Goal: Task Accomplishment & Management: Manage account settings

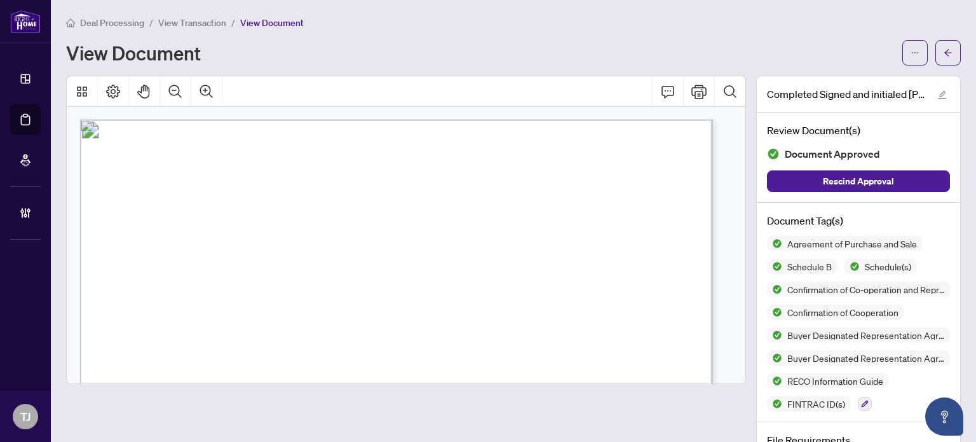
scroll to position [763, 0]
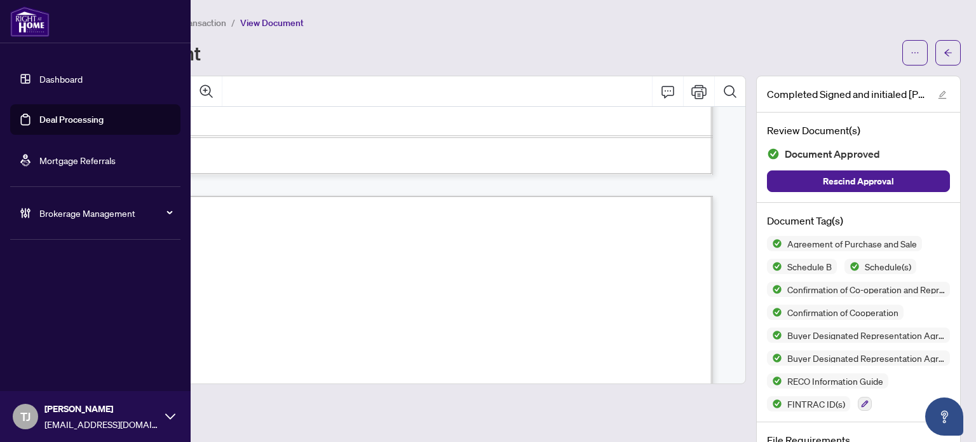
drag, startPoint x: 61, startPoint y: 116, endPoint x: 197, endPoint y: 116, distance: 136.0
click at [61, 116] on link "Deal Processing" at bounding box center [71, 119] width 64 height 11
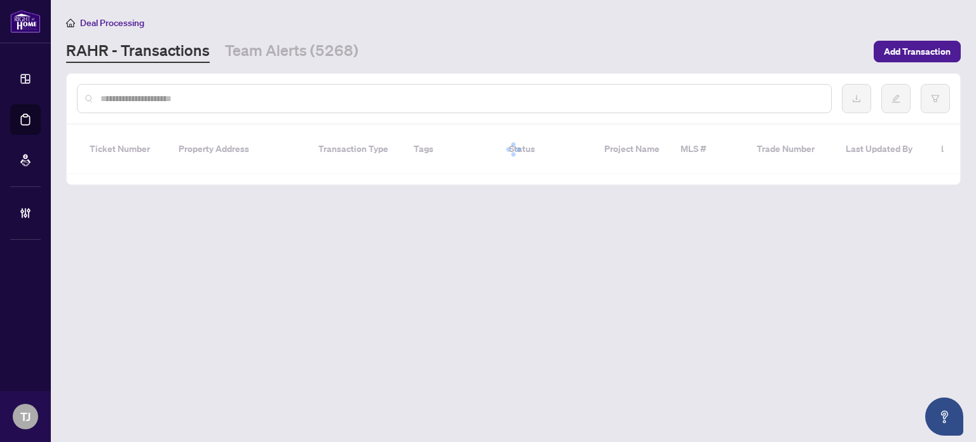
click at [182, 100] on input "text" at bounding box center [460, 99] width 721 height 14
paste input "*******"
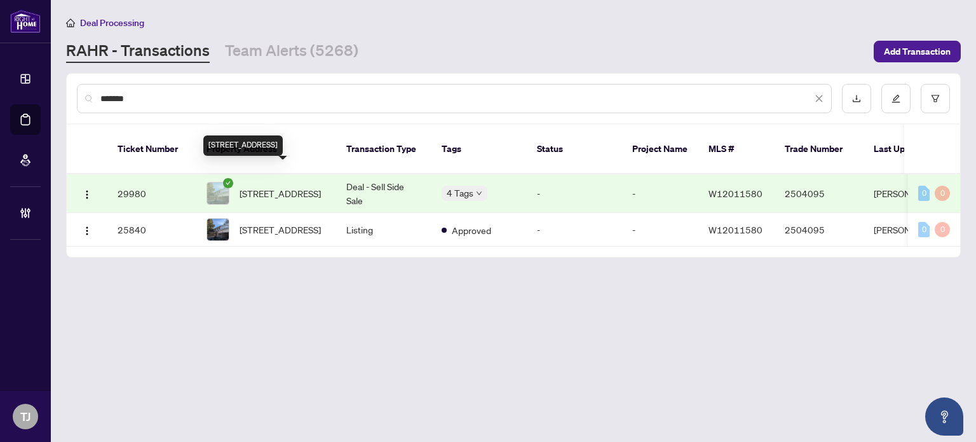
type input "*******"
click at [277, 188] on span "292 Still's Lane, Oakville, Ontario L6J 5Y5, Canada" at bounding box center [280, 193] width 81 height 14
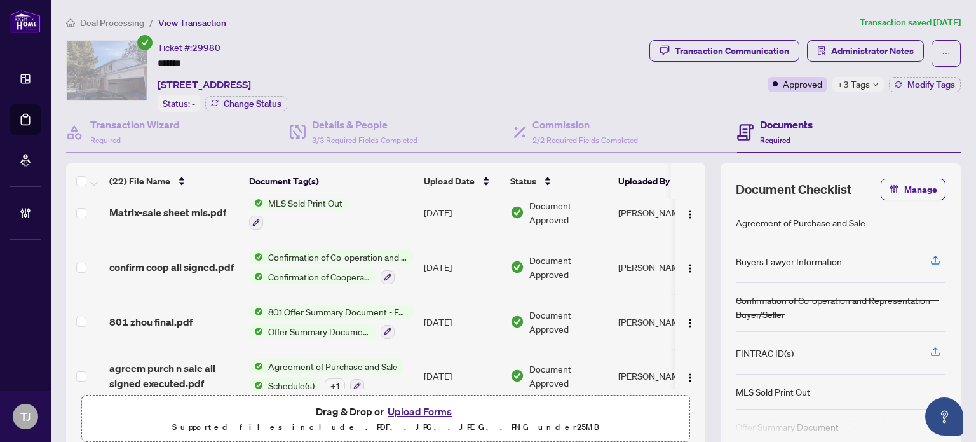
scroll to position [64, 0]
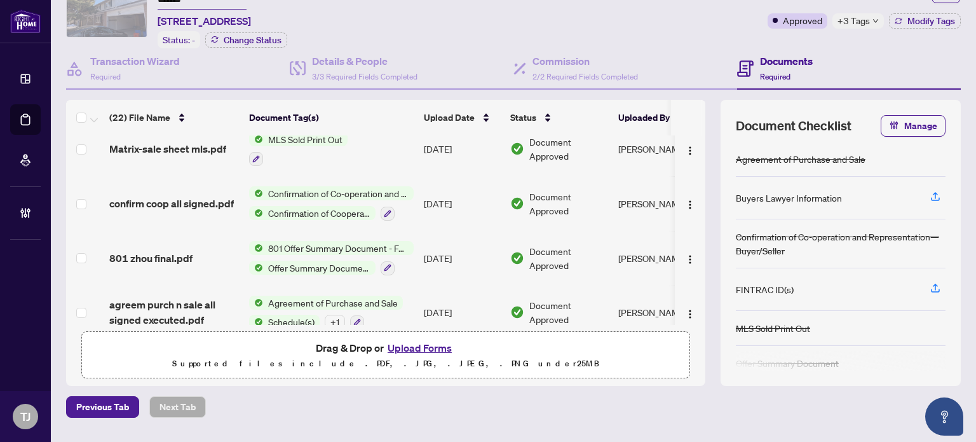
click at [338, 296] on span "Agreement of Purchase and Sale" at bounding box center [333, 303] width 140 height 14
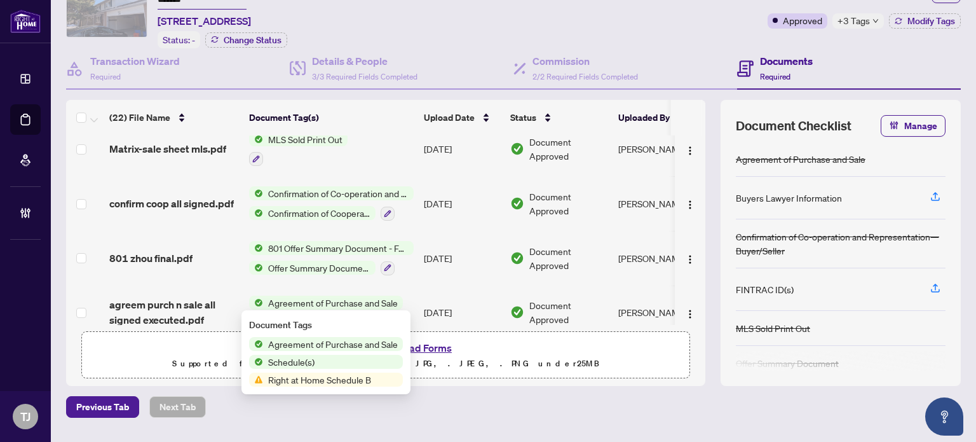
click at [319, 345] on span "Agreement of Purchase and Sale" at bounding box center [333, 344] width 140 height 14
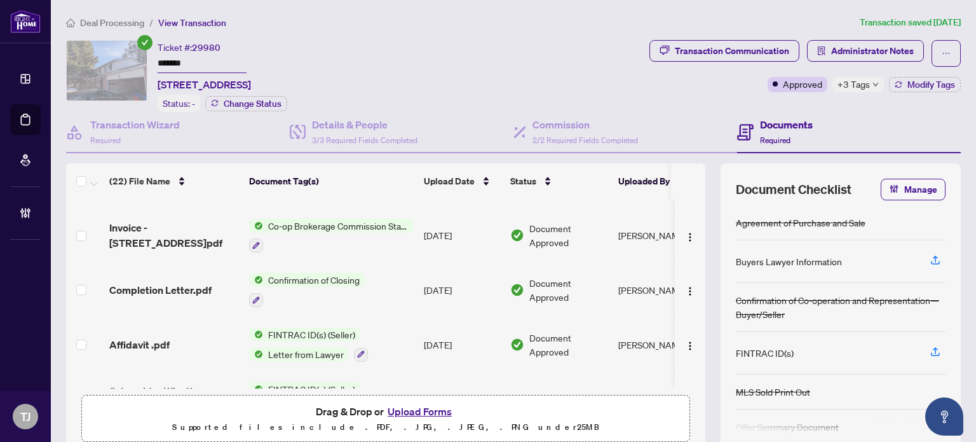
scroll to position [64, 0]
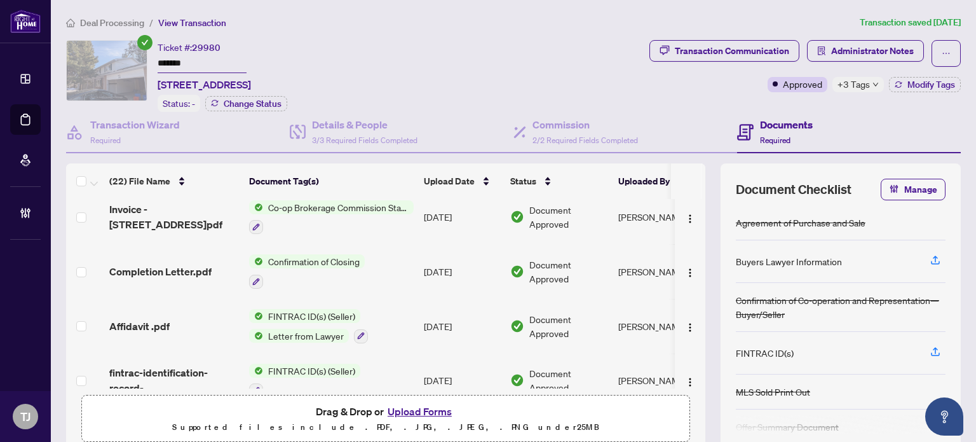
drag, startPoint x: 319, startPoint y: 307, endPoint x: 308, endPoint y: 257, distance: 50.8
click at [308, 257] on span "Confirmation of Closing" at bounding box center [314, 261] width 102 height 14
click at [415, 19] on ol "Deal Processing / View Transaction" at bounding box center [460, 22] width 789 height 15
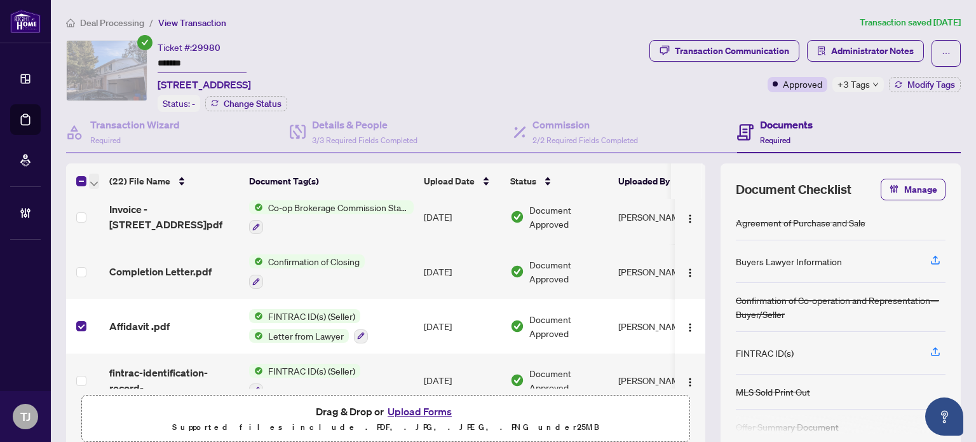
click at [94, 181] on icon "button" at bounding box center [94, 183] width 8 height 5
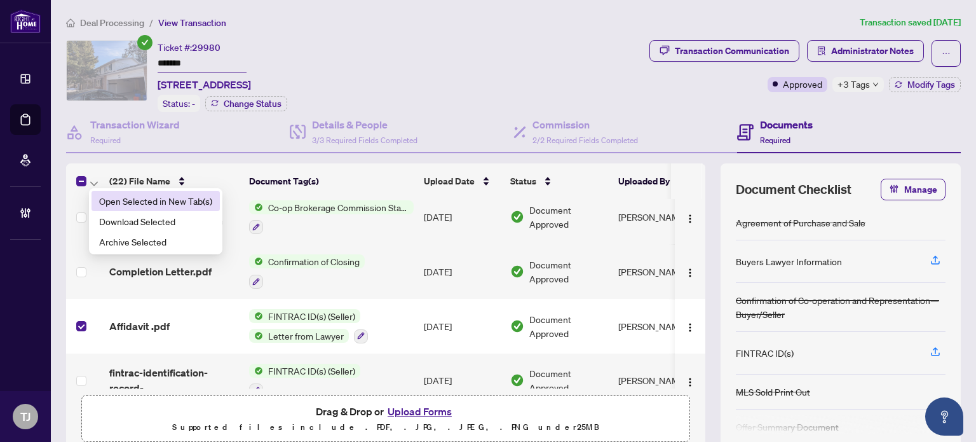
click at [123, 192] on li "Open Selected in New Tab(s)" at bounding box center [156, 201] width 128 height 20
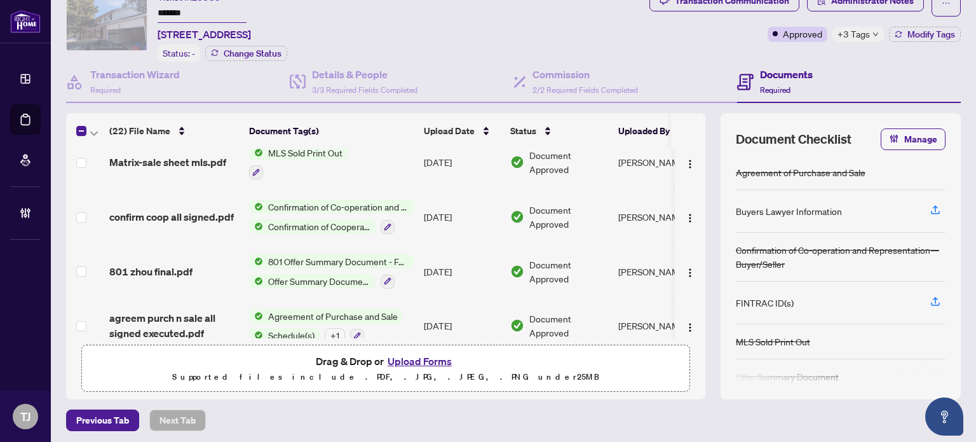
scroll to position [96, 0]
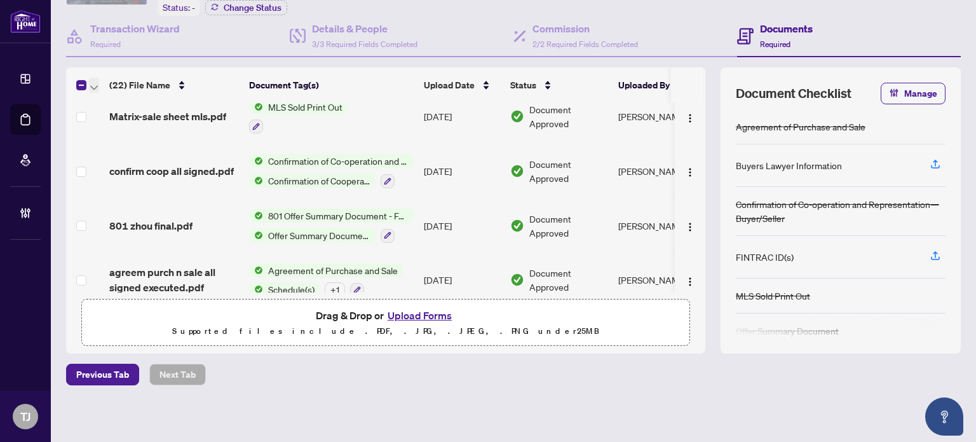
click at [97, 86] on icon "button" at bounding box center [94, 87] width 8 height 5
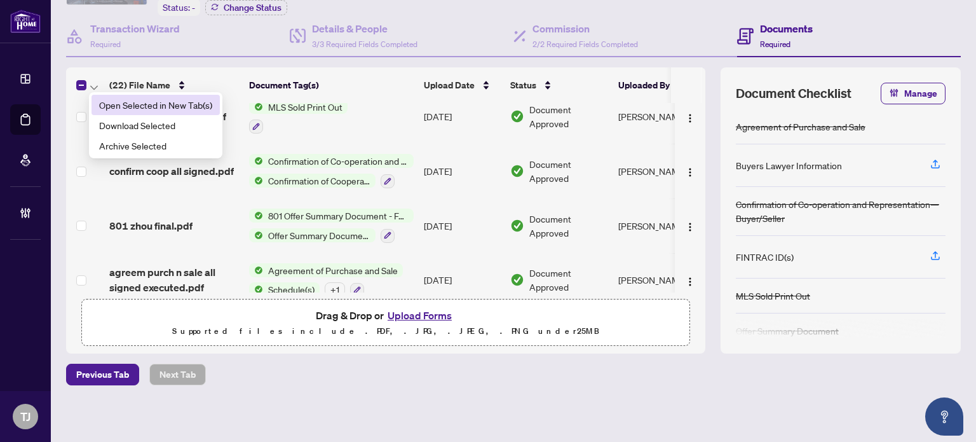
click at [119, 102] on span "Open Selected in New Tab(s)" at bounding box center [155, 105] width 113 height 14
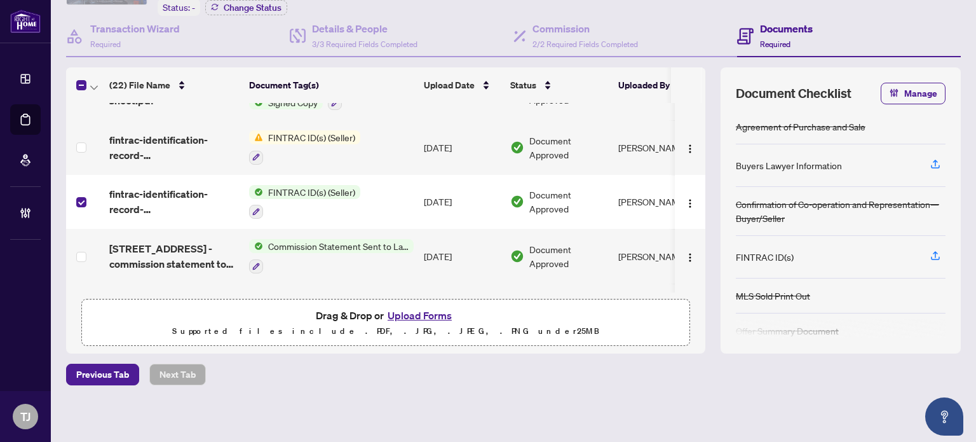
scroll to position [418, 0]
click at [97, 87] on span "button" at bounding box center [94, 85] width 8 height 14
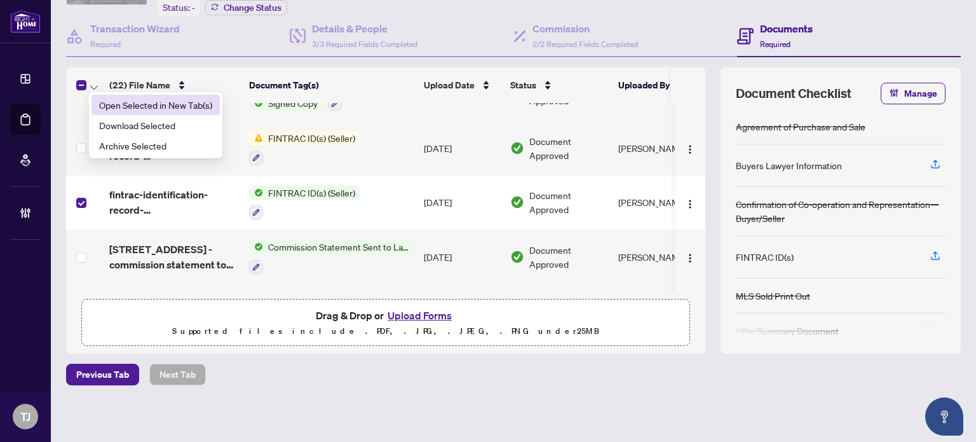
click at [117, 106] on span "Open Selected in New Tab(s)" at bounding box center [155, 105] width 113 height 14
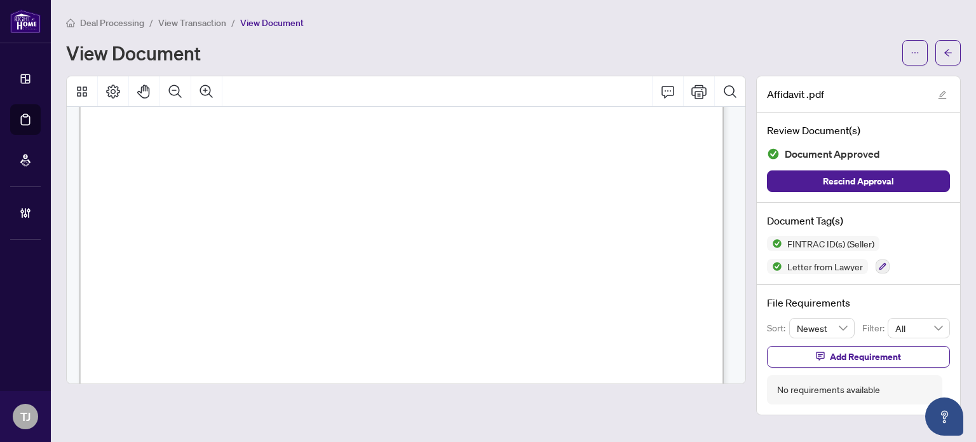
scroll to position [584, 0]
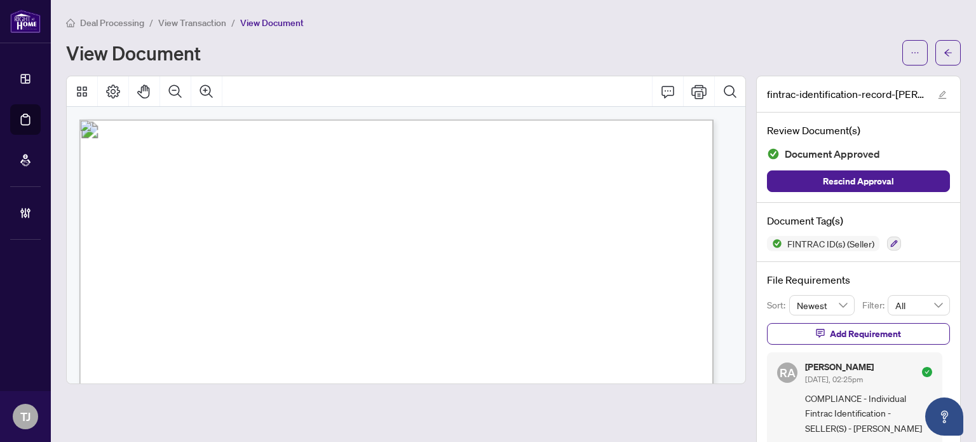
scroll to position [191, 0]
